Goal: Transaction & Acquisition: Purchase product/service

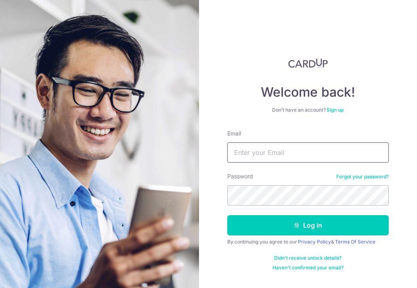
click at [247, 156] on input "Email" at bounding box center [309, 152] width 162 height 20
type input "MAXINE_LAU@KHSWELLFOOD.COM"
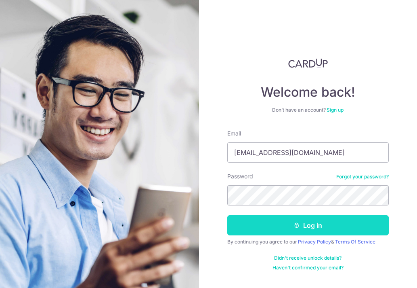
click at [265, 219] on button "Log in" at bounding box center [309, 225] width 162 height 20
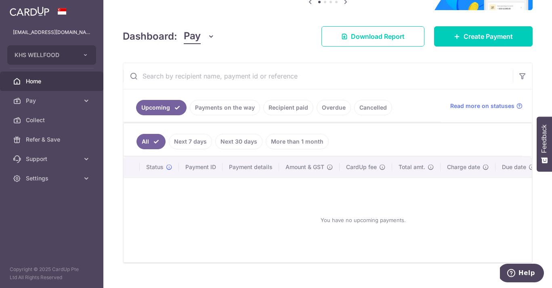
scroll to position [100, 0]
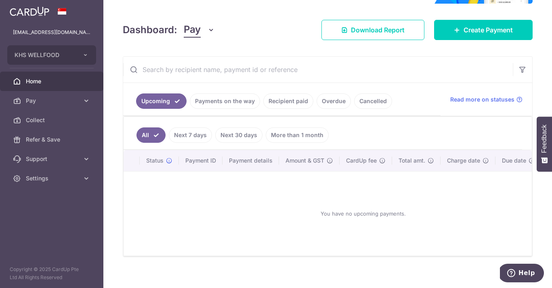
click at [223, 105] on link "Payments on the way" at bounding box center [225, 100] width 70 height 15
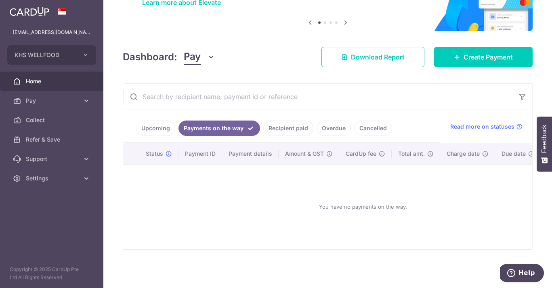
click at [287, 122] on link "Recipient paid" at bounding box center [288, 127] width 50 height 15
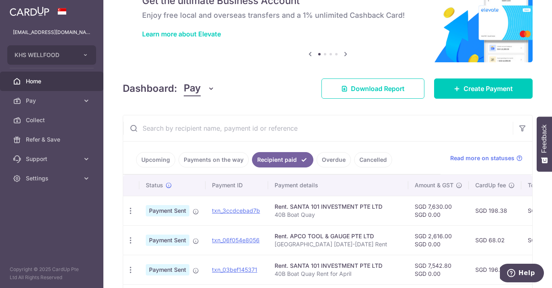
scroll to position [0, 0]
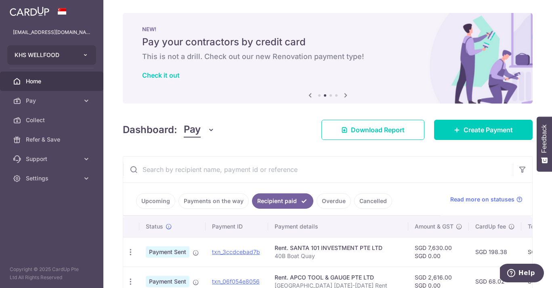
click at [88, 54] on icon "button" at bounding box center [85, 55] width 6 height 6
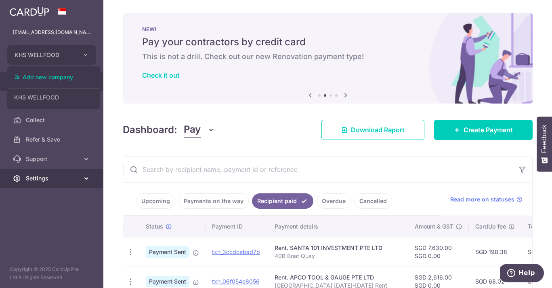
click at [56, 182] on link "Settings" at bounding box center [51, 178] width 103 height 19
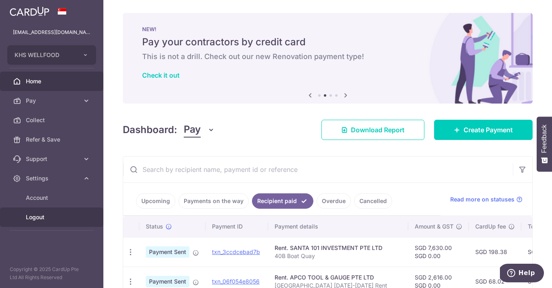
click at [48, 221] on link "Logout" at bounding box center [51, 216] width 103 height 19
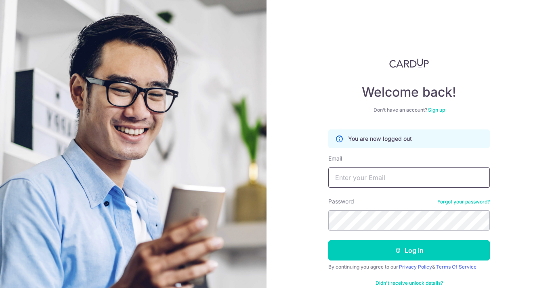
click at [374, 177] on input "Email" at bounding box center [410, 177] width 162 height 20
type input "[EMAIL_ADDRESS][DOMAIN_NAME]"
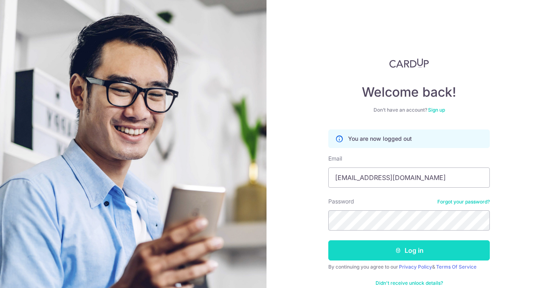
click at [404, 247] on button "Log in" at bounding box center [410, 250] width 162 height 20
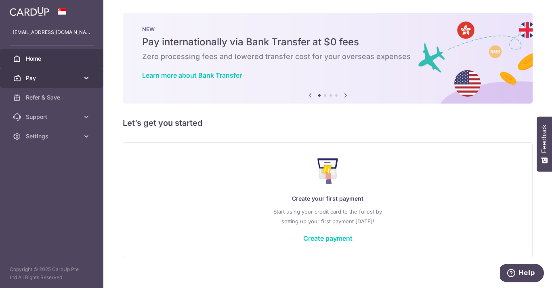
click at [50, 80] on span "Pay" at bounding box center [52, 78] width 53 height 8
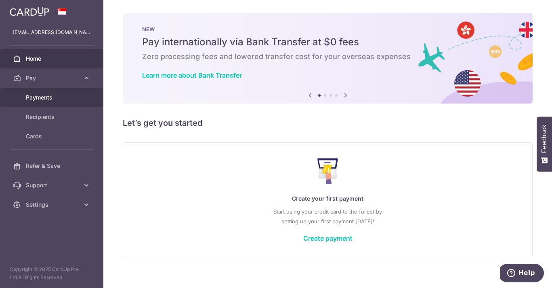
click at [50, 97] on span "Payments" at bounding box center [52, 97] width 53 height 8
